Goal: Navigation & Orientation: Find specific page/section

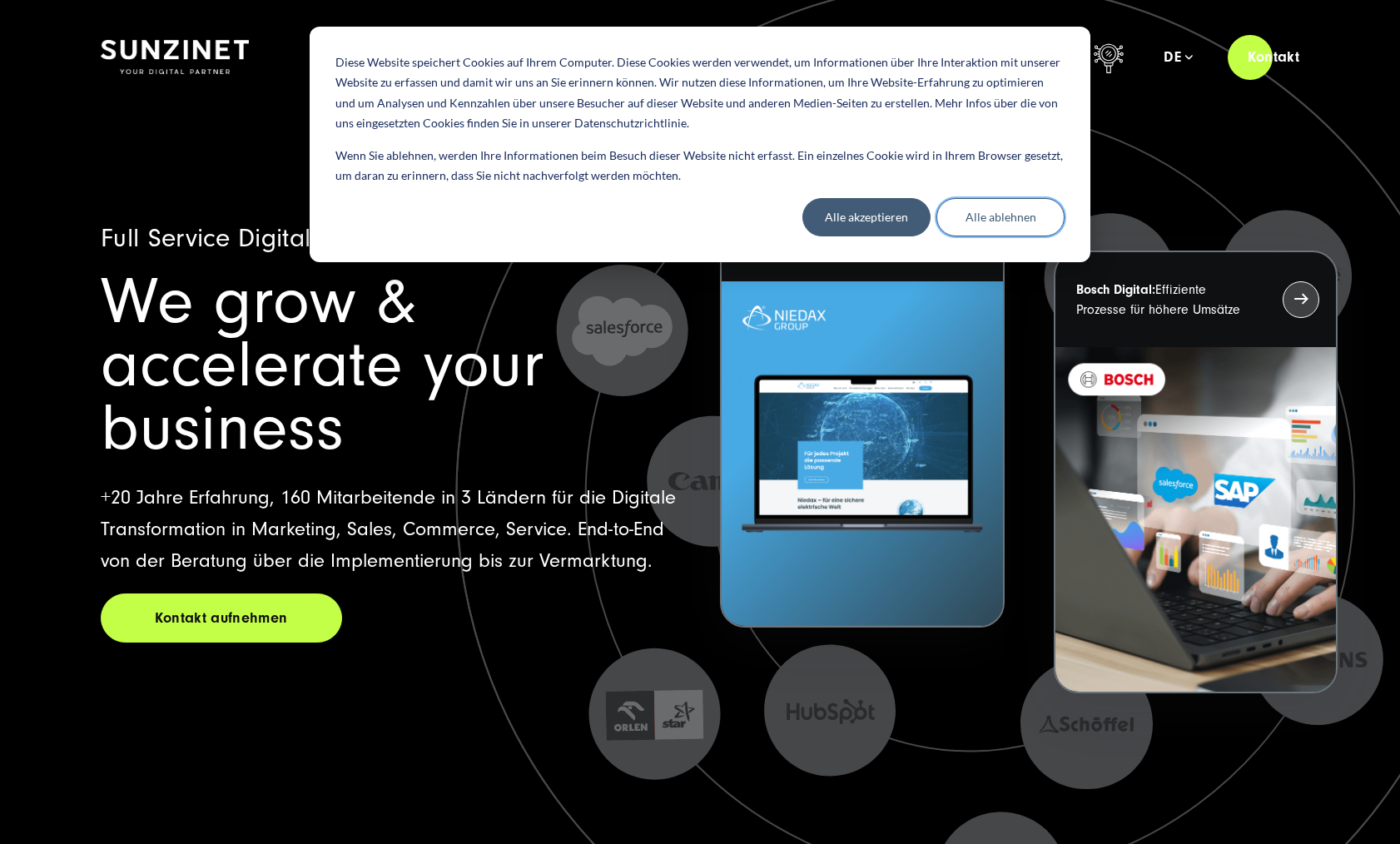
click at [1024, 219] on button "Alle ablehnen" at bounding box center [1001, 217] width 128 height 39
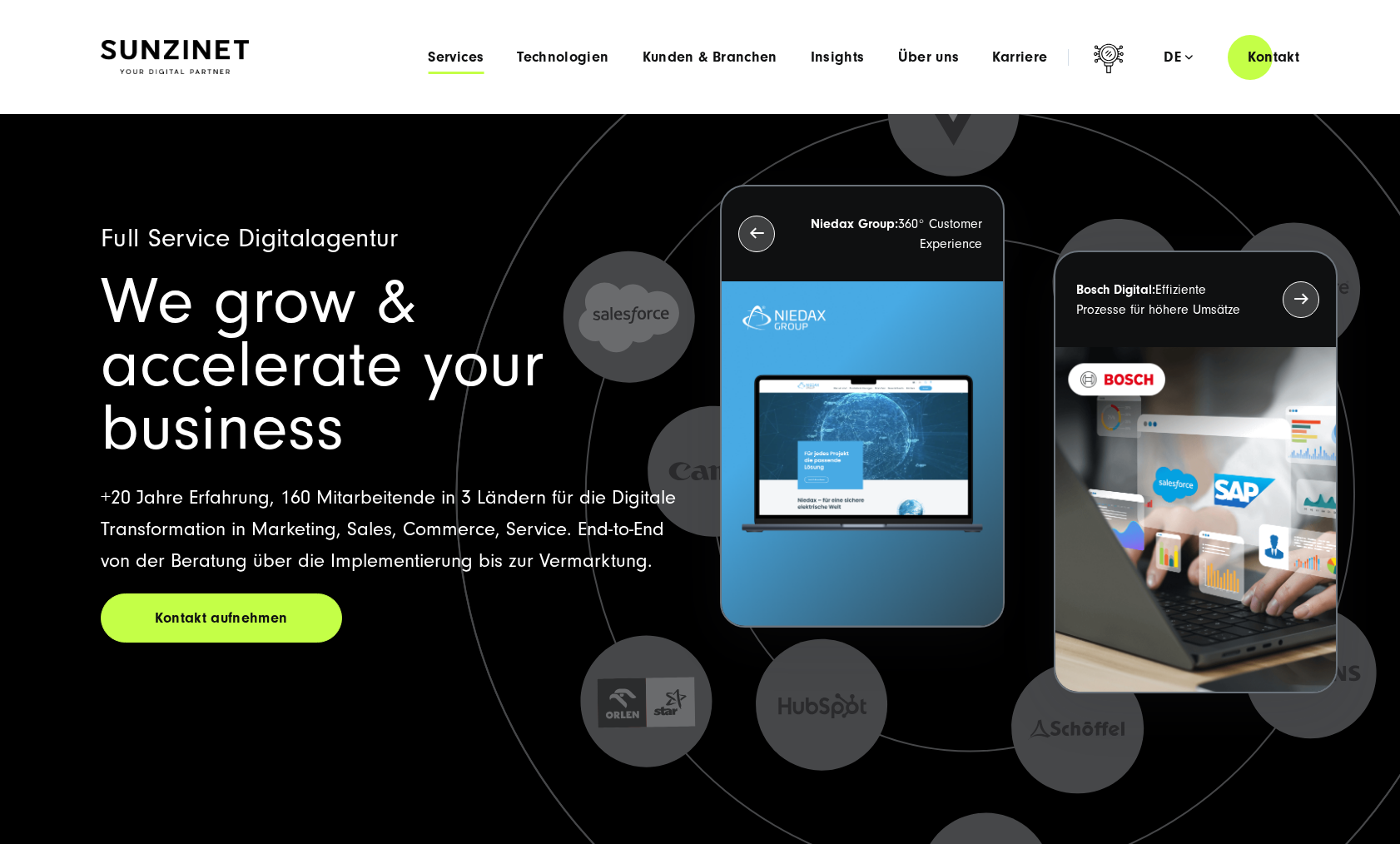
click at [458, 49] on span "Services" at bounding box center [455, 57] width 55 height 17
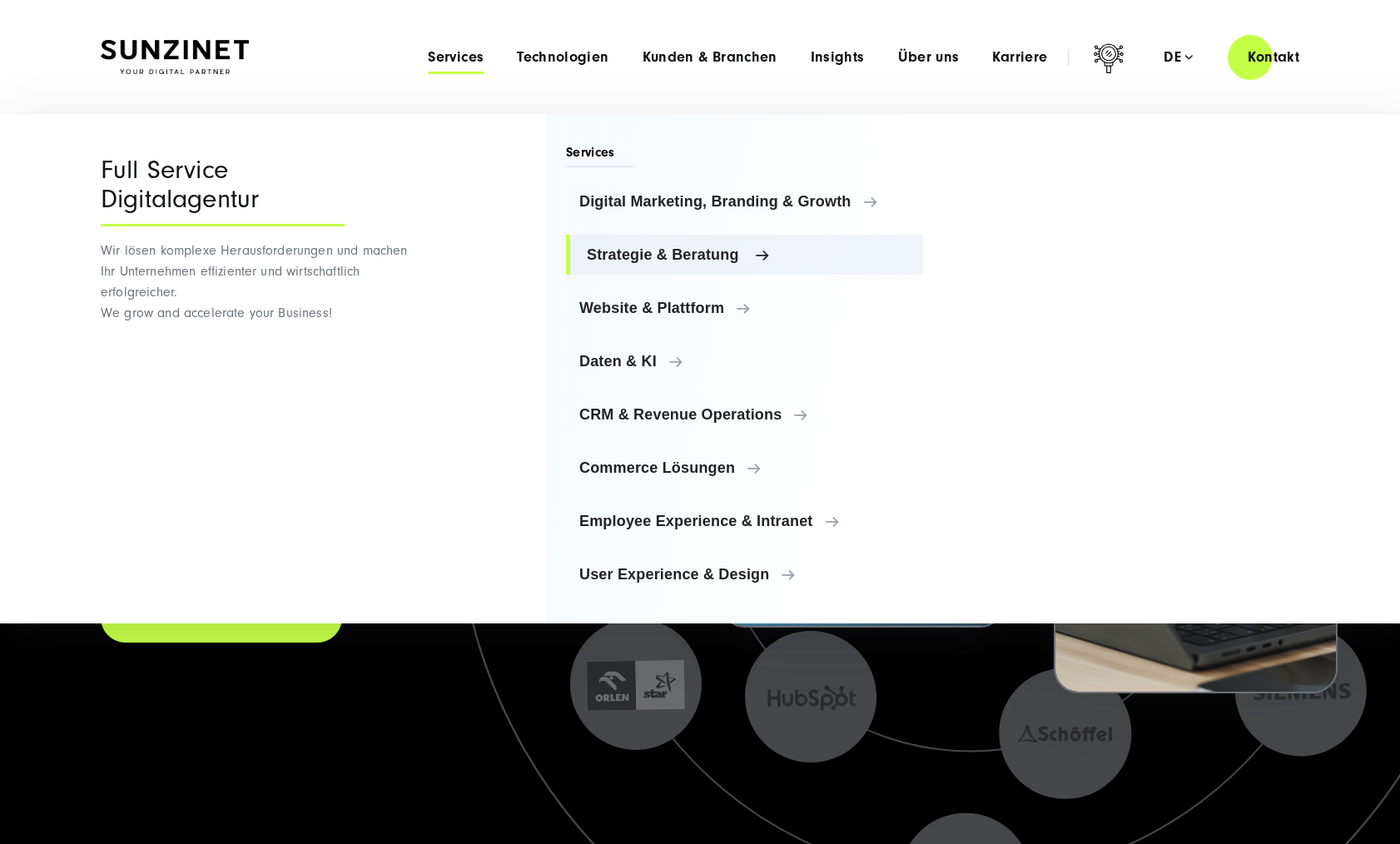
click at [623, 252] on span "Strategie & Beratung" at bounding box center [747, 254] width 323 height 17
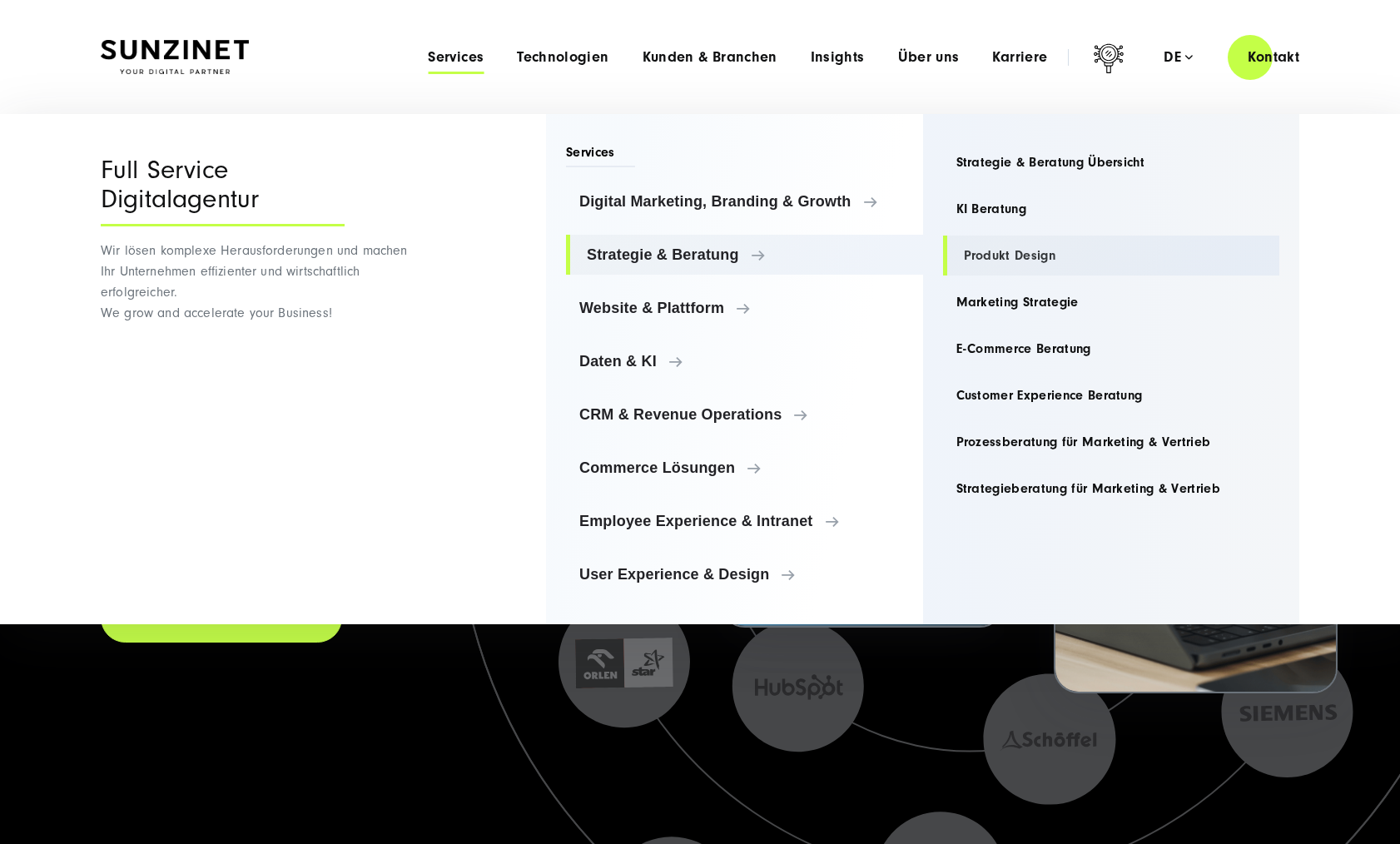
click at [982, 258] on link "Produkt Design" at bounding box center [1111, 255] width 337 height 40
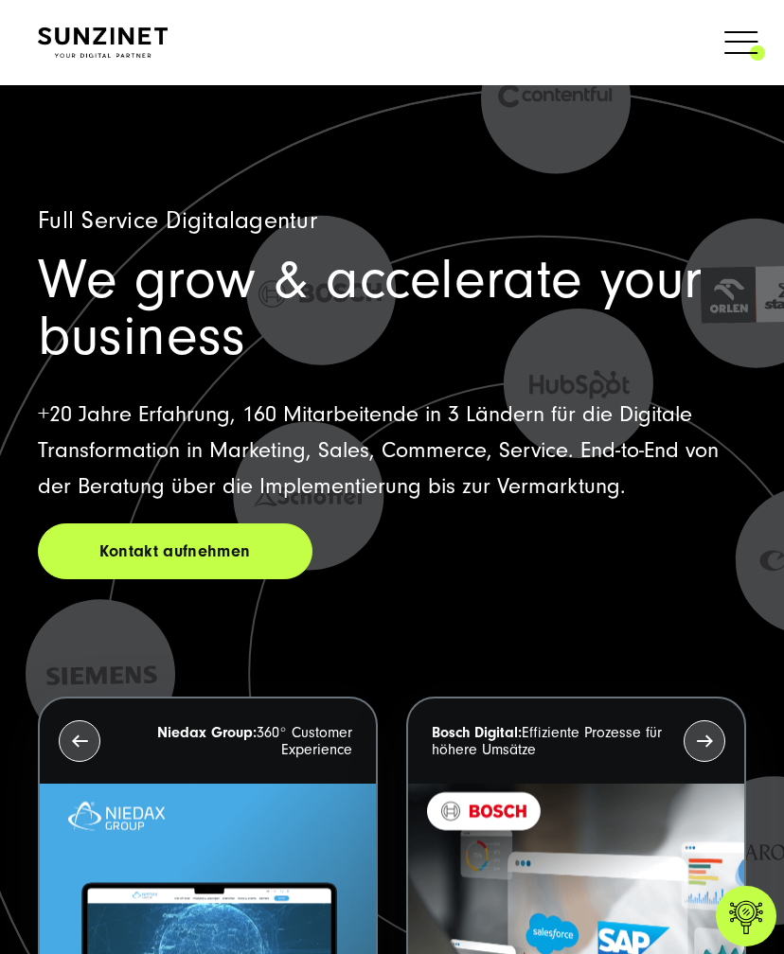
click at [765, 33] on span at bounding box center [765, 41] width 0 height 47
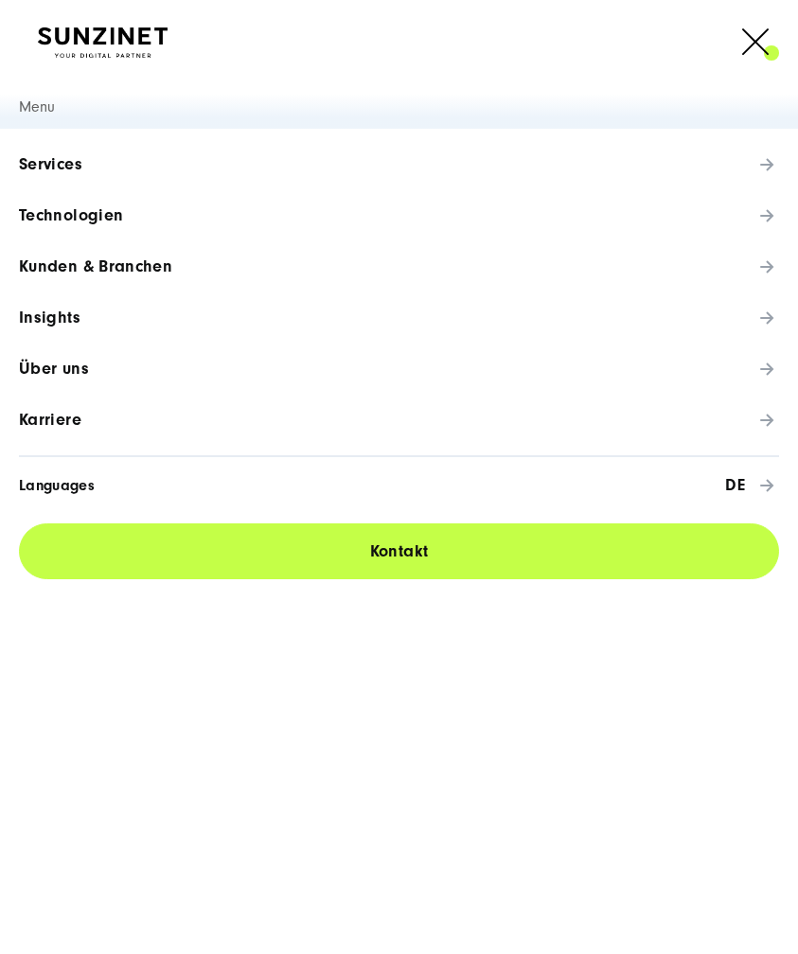
click at [115, 329] on link "Insights" at bounding box center [399, 317] width 798 height 51
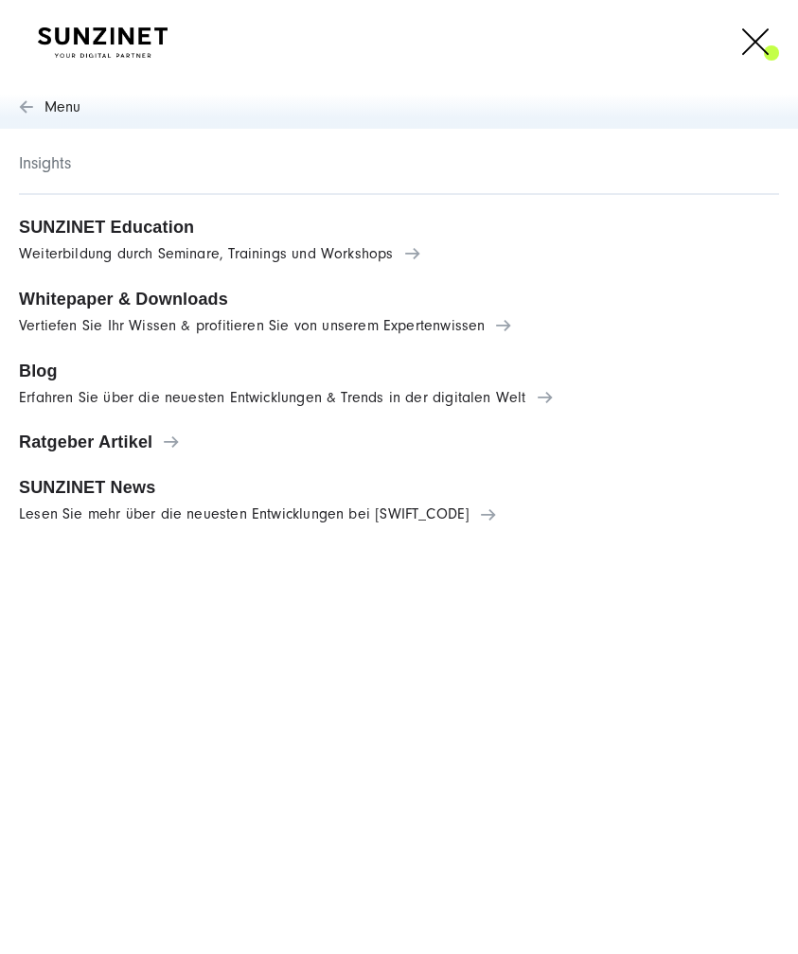
click at [72, 363] on span "Über uns" at bounding box center [54, 369] width 70 height 19
click at [117, 378] on span "Blog" at bounding box center [399, 371] width 760 height 19
